Goal: Task Accomplishment & Management: Manage account settings

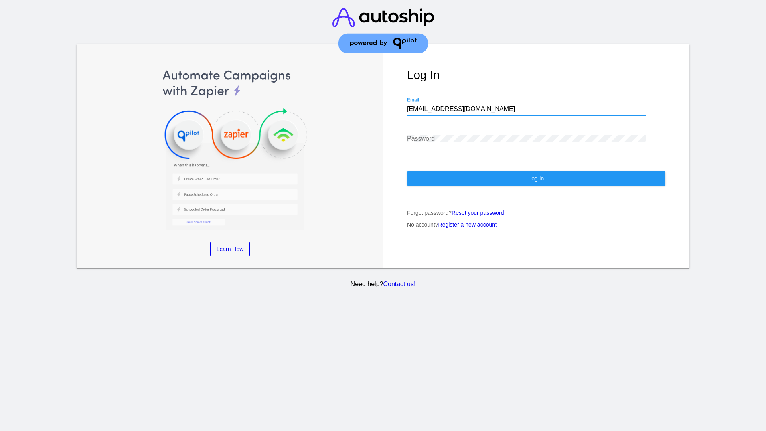
type input "[EMAIL_ADDRESS][DOMAIN_NAME]"
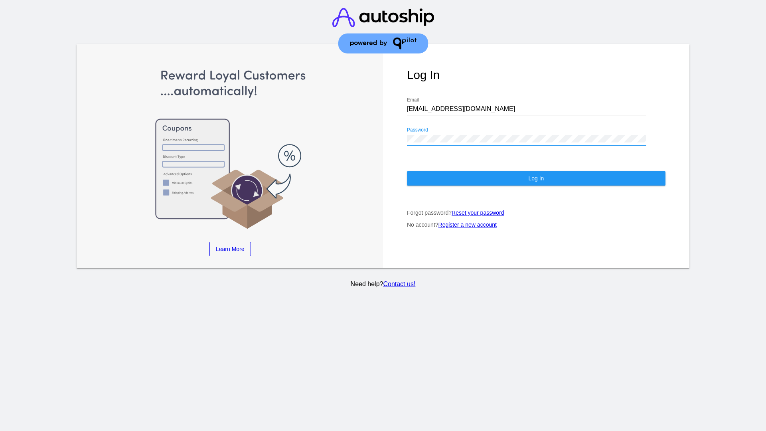
click at [536, 178] on span "Log In" at bounding box center [536, 178] width 16 height 6
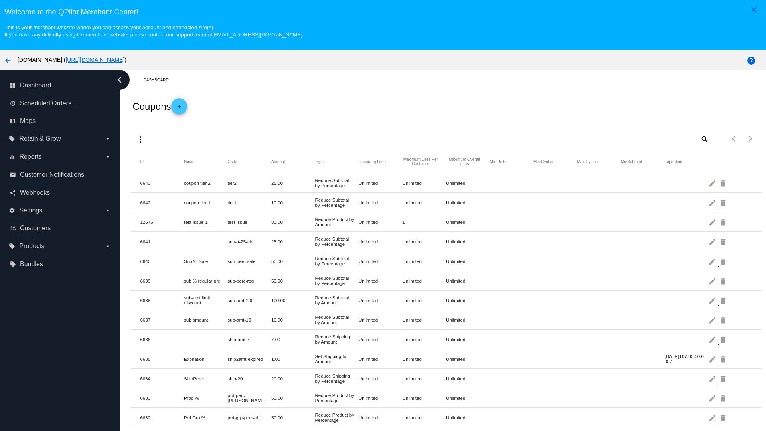
click at [140, 139] on mat-icon "more_vert" at bounding box center [141, 140] width 10 height 10
click at [156, 167] on button "file_upload Import" at bounding box center [155, 162] width 46 height 10
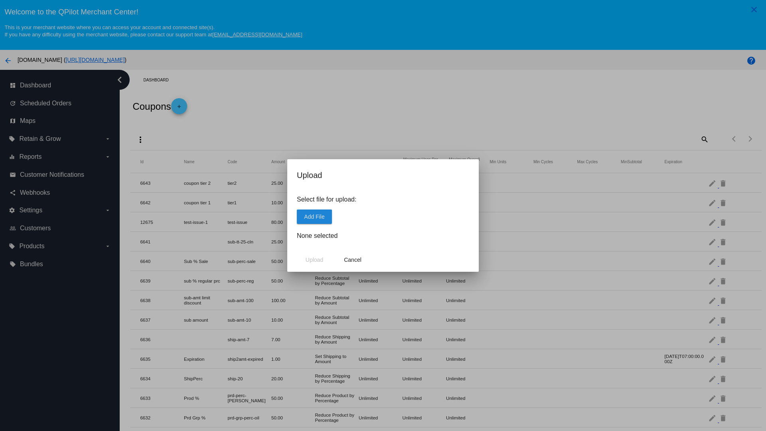
click at [314, 216] on span "Add File" at bounding box center [314, 216] width 20 height 6
click at [314, 260] on span "Upload" at bounding box center [315, 260] width 18 height 6
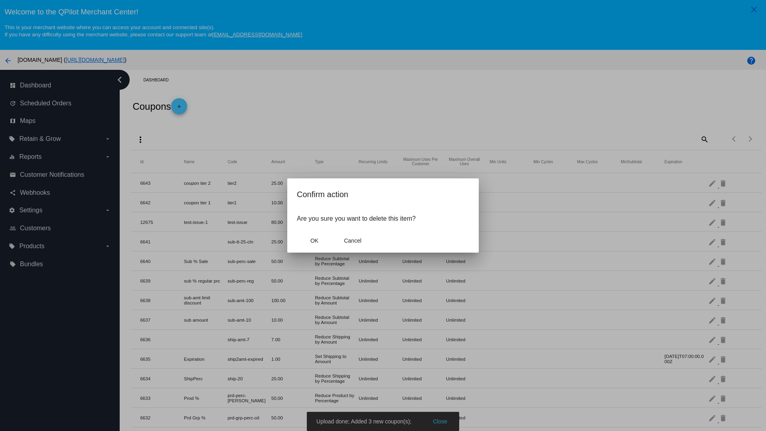
scroll to position [330, 0]
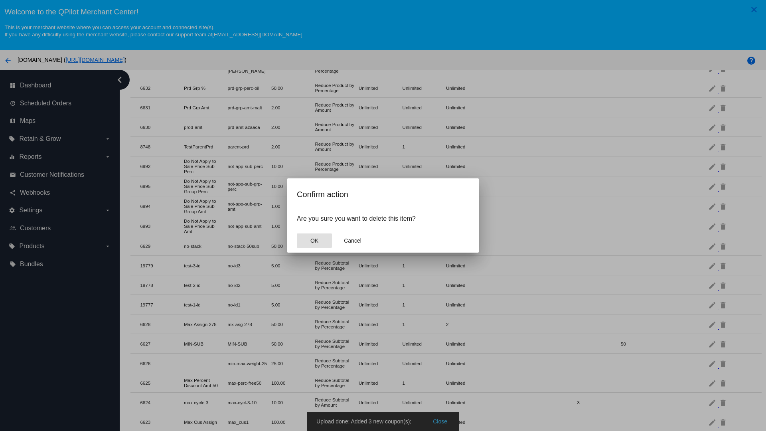
click at [314, 241] on span "OK" at bounding box center [314, 240] width 8 height 6
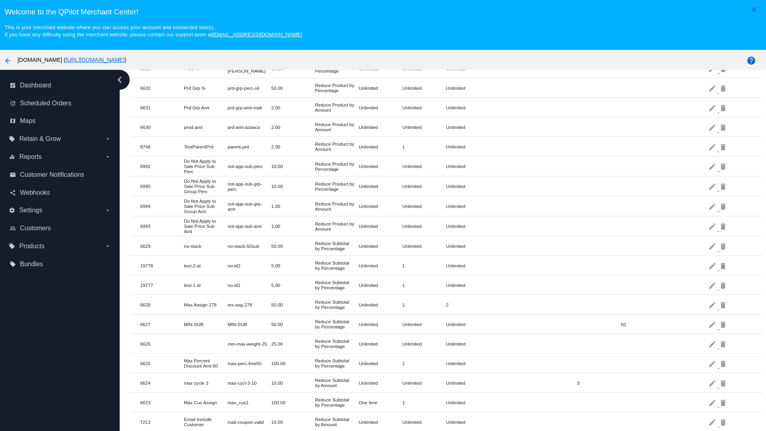
click at [724, 265] on mat-icon "delete" at bounding box center [724, 265] width 10 height 12
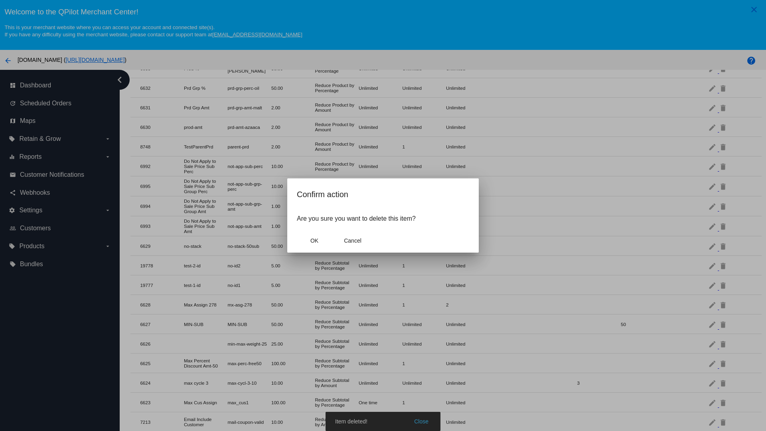
click at [314, 241] on span "OK" at bounding box center [314, 240] width 8 height 6
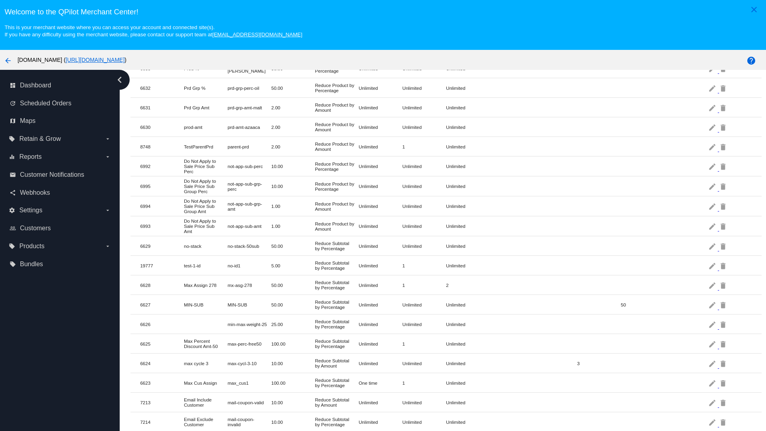
click at [724, 265] on mat-icon "delete" at bounding box center [724, 265] width 10 height 12
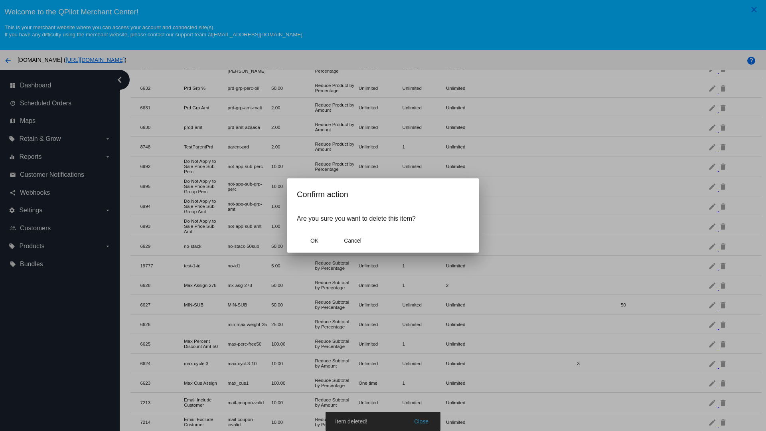
click at [314, 241] on span "OK" at bounding box center [314, 240] width 8 height 6
